Goal: Task Accomplishment & Management: Manage account settings

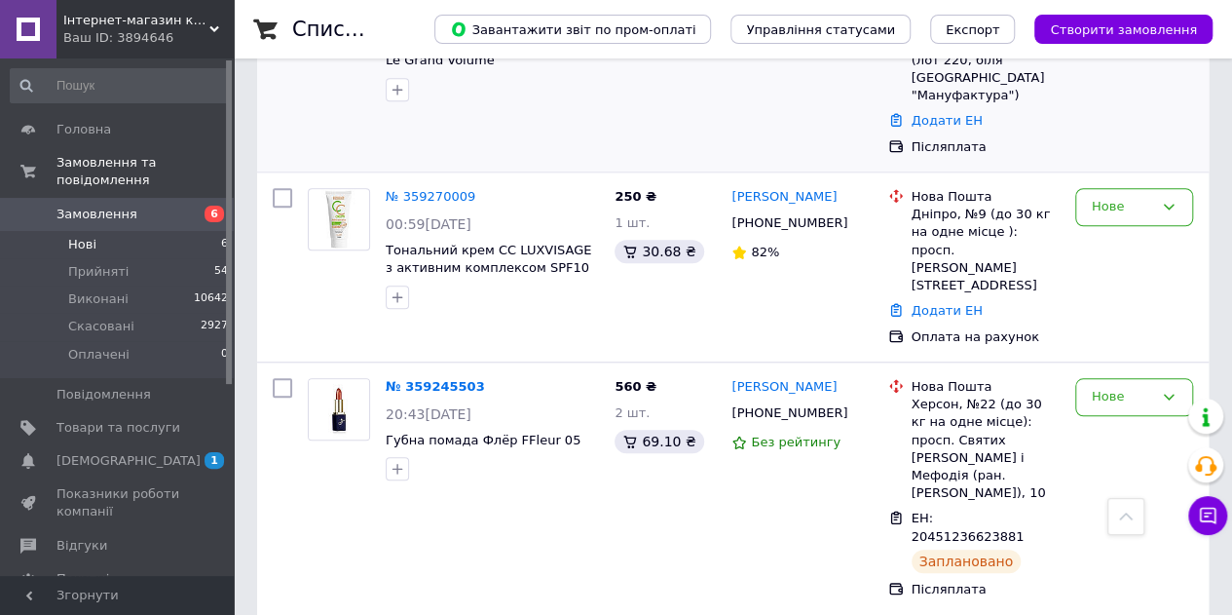
scroll to position [748, 0]
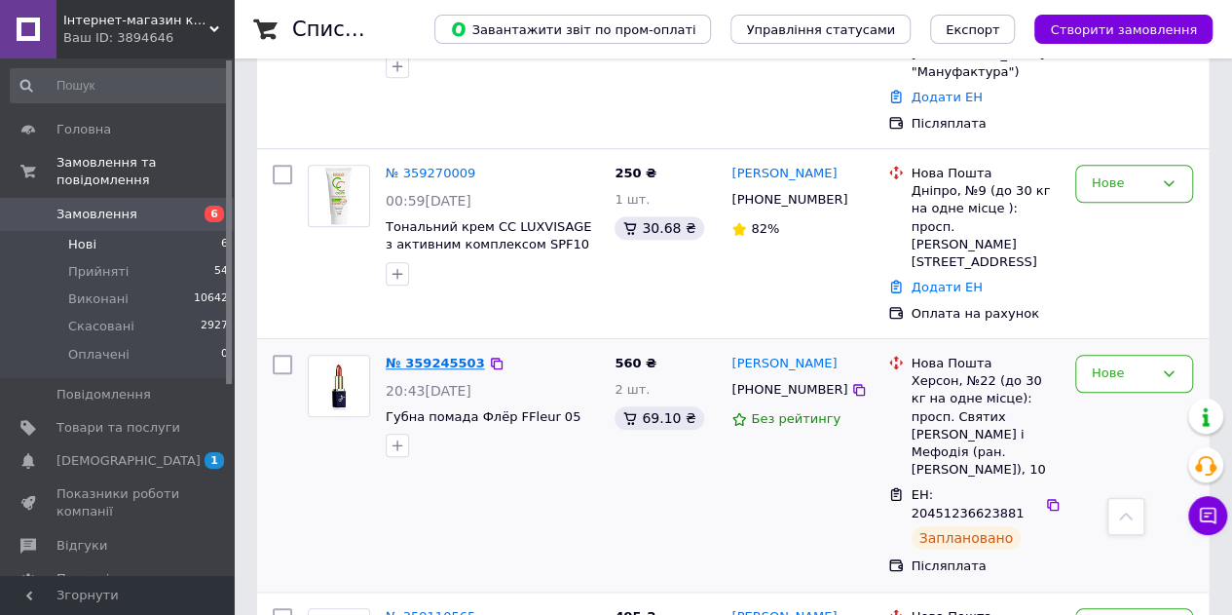
click at [459, 355] on link "№ 359245503" at bounding box center [435, 362] width 99 height 15
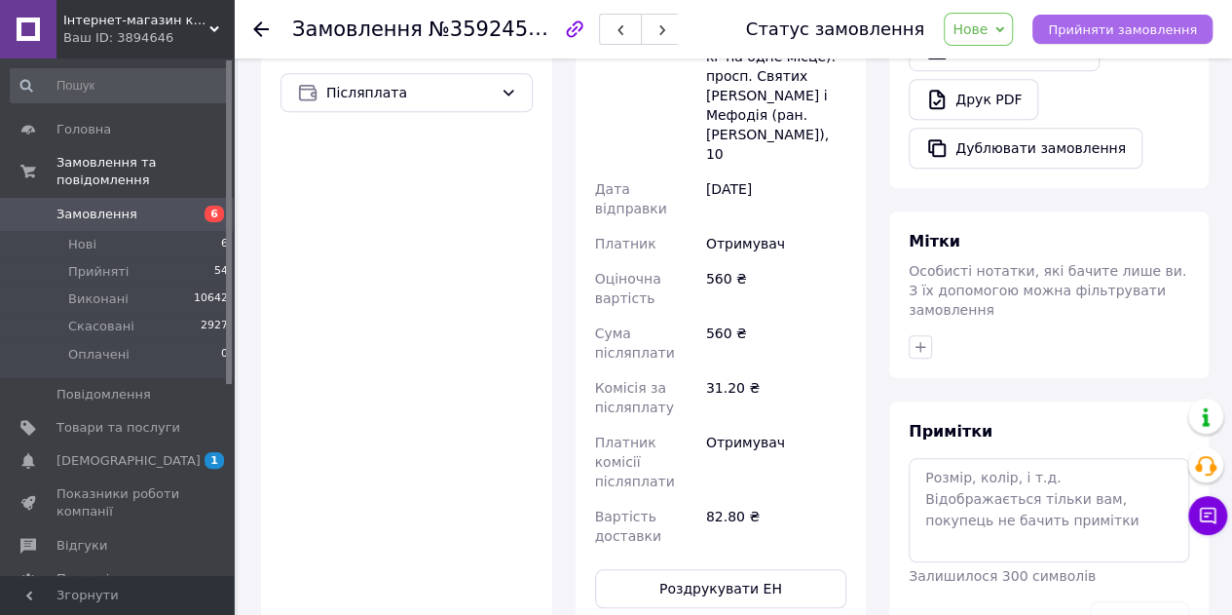
scroll to position [750, 0]
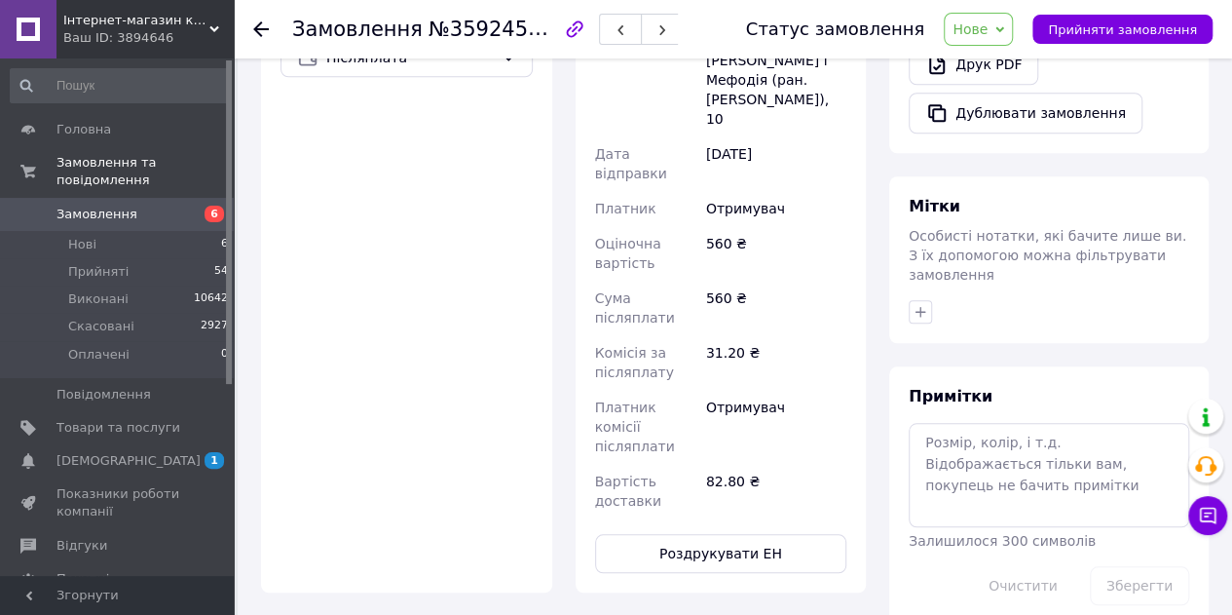
click at [1011, 28] on span "Нове" at bounding box center [978, 29] width 69 height 33
click at [1005, 65] on li "Прийнято" at bounding box center [990, 68] width 90 height 29
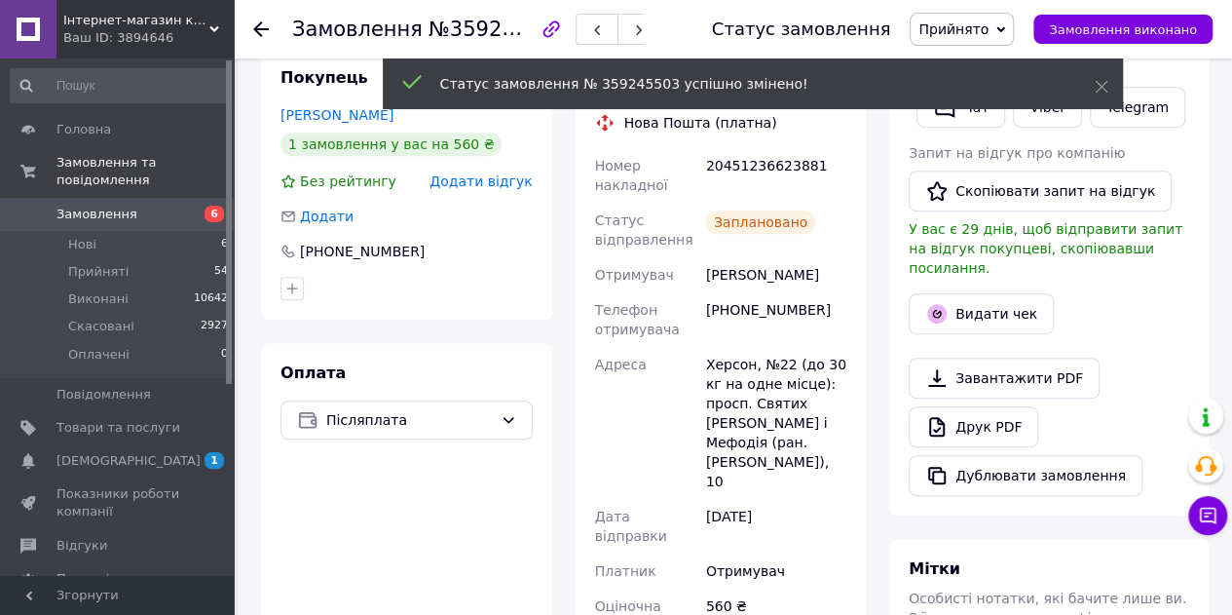
scroll to position [360, 0]
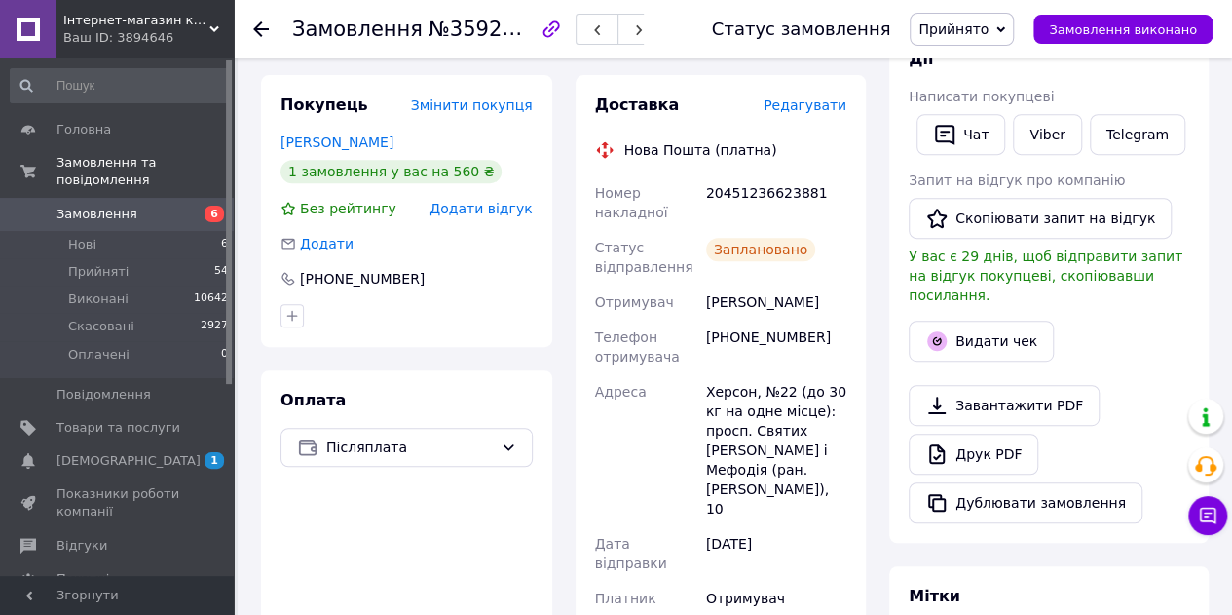
drag, startPoint x: 701, startPoint y: 290, endPoint x: 822, endPoint y: 293, distance: 120.8
click at [822, 293] on div "[PERSON_NAME]" at bounding box center [776, 301] width 148 height 35
copy div "[PERSON_NAME]"
drag, startPoint x: 723, startPoint y: 325, endPoint x: 832, endPoint y: 348, distance: 111.4
click at [832, 348] on div "[PHONE_NUMBER]" at bounding box center [776, 346] width 148 height 55
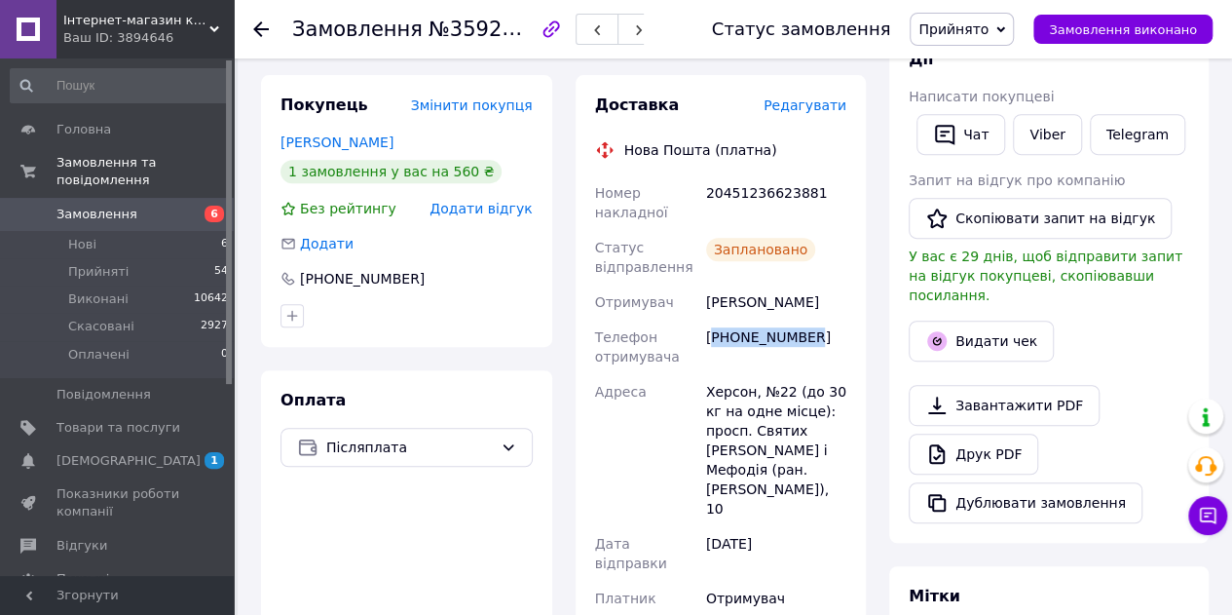
copy div "380966423725"
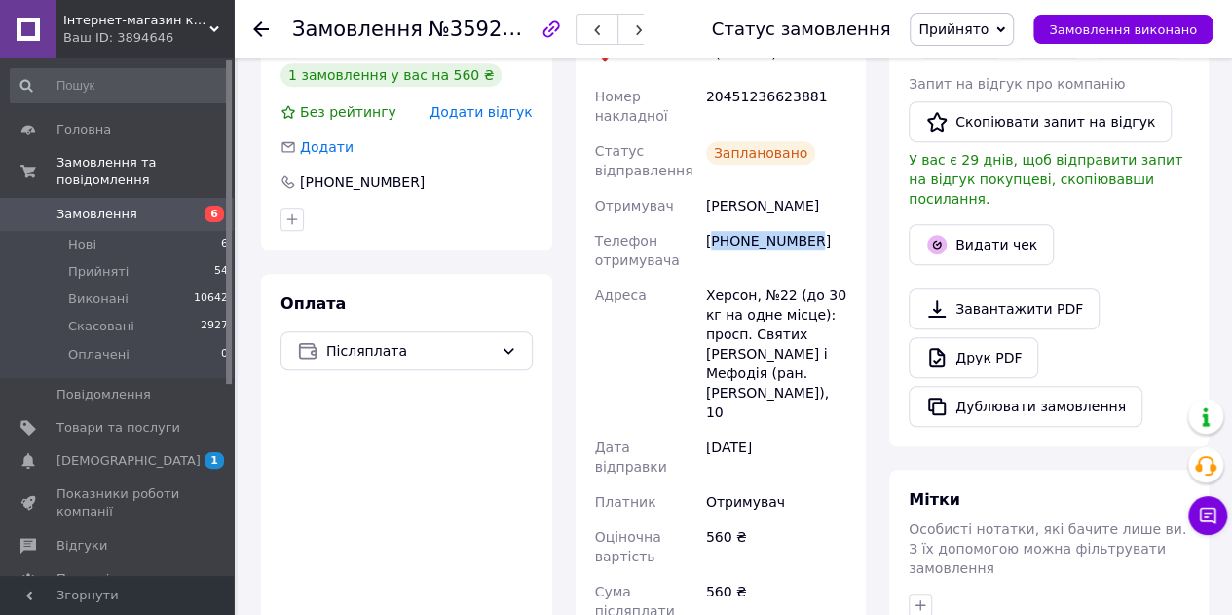
scroll to position [174, 0]
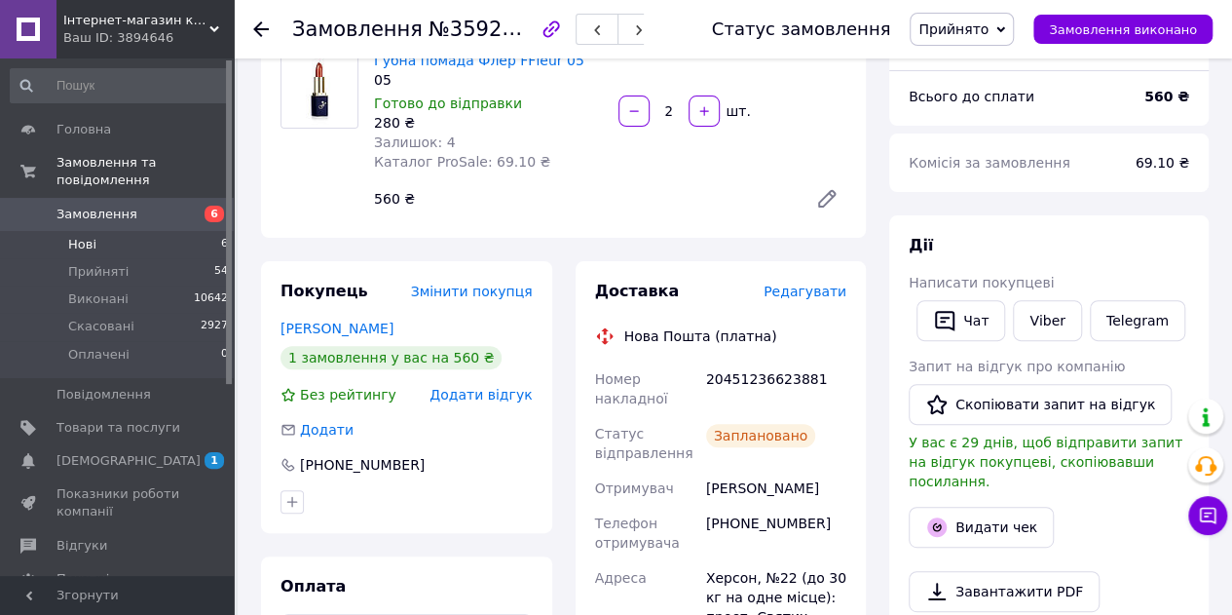
click at [117, 231] on li "Нові 6" at bounding box center [120, 244] width 240 height 27
